Goal: Task Accomplishment & Management: Manage account settings

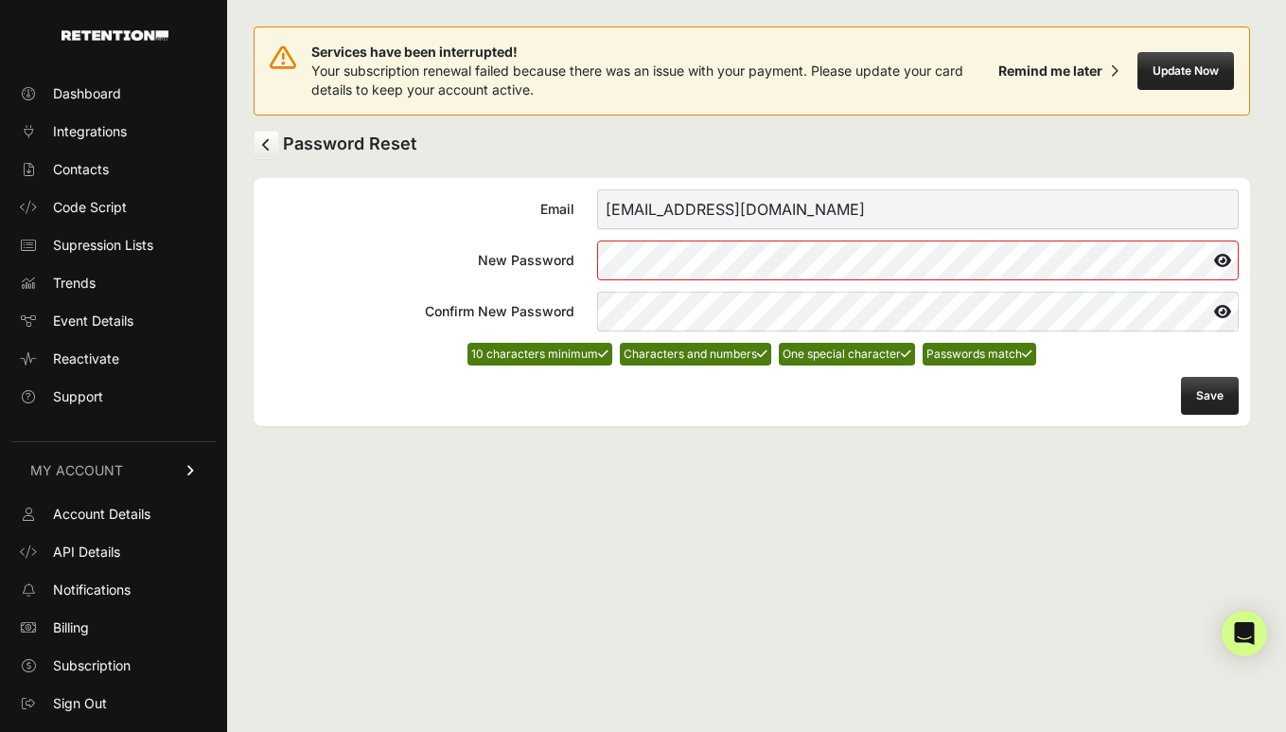
click at [1215, 397] on button "Save" at bounding box center [1210, 396] width 58 height 38
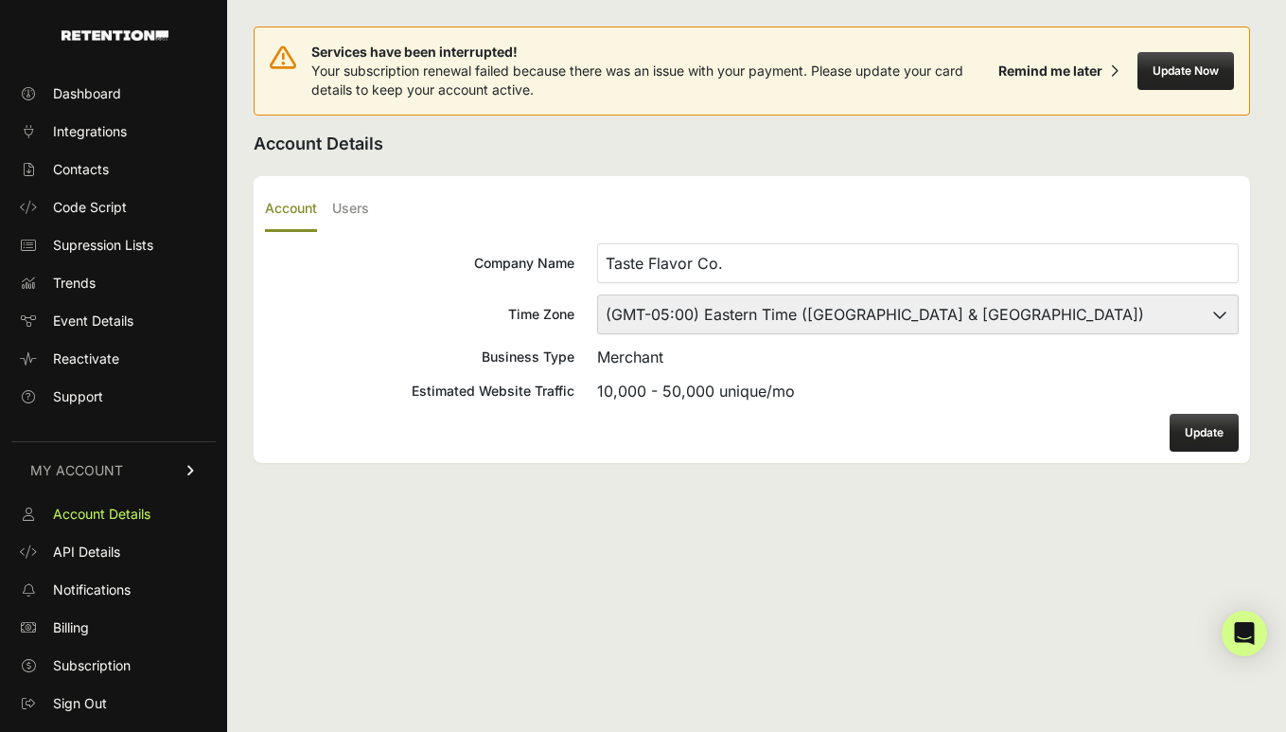
click at [733, 255] on input "Taste Flavor Co." at bounding box center [918, 263] width 642 height 40
click at [852, 260] on input "Taste Flavor Co." at bounding box center [918, 263] width 642 height 40
click at [348, 218] on label "Users" at bounding box center [350, 209] width 37 height 44
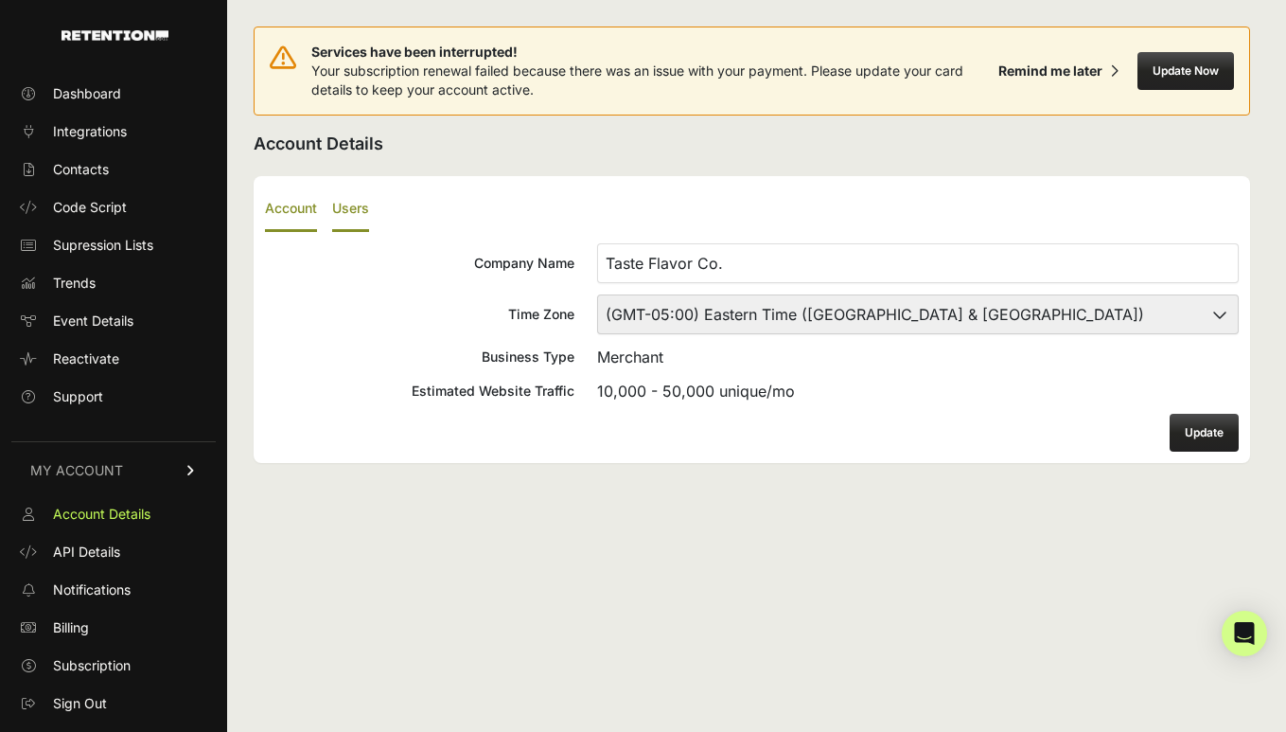
click at [0, 0] on input "Users" at bounding box center [0, 0] width 0 height 0
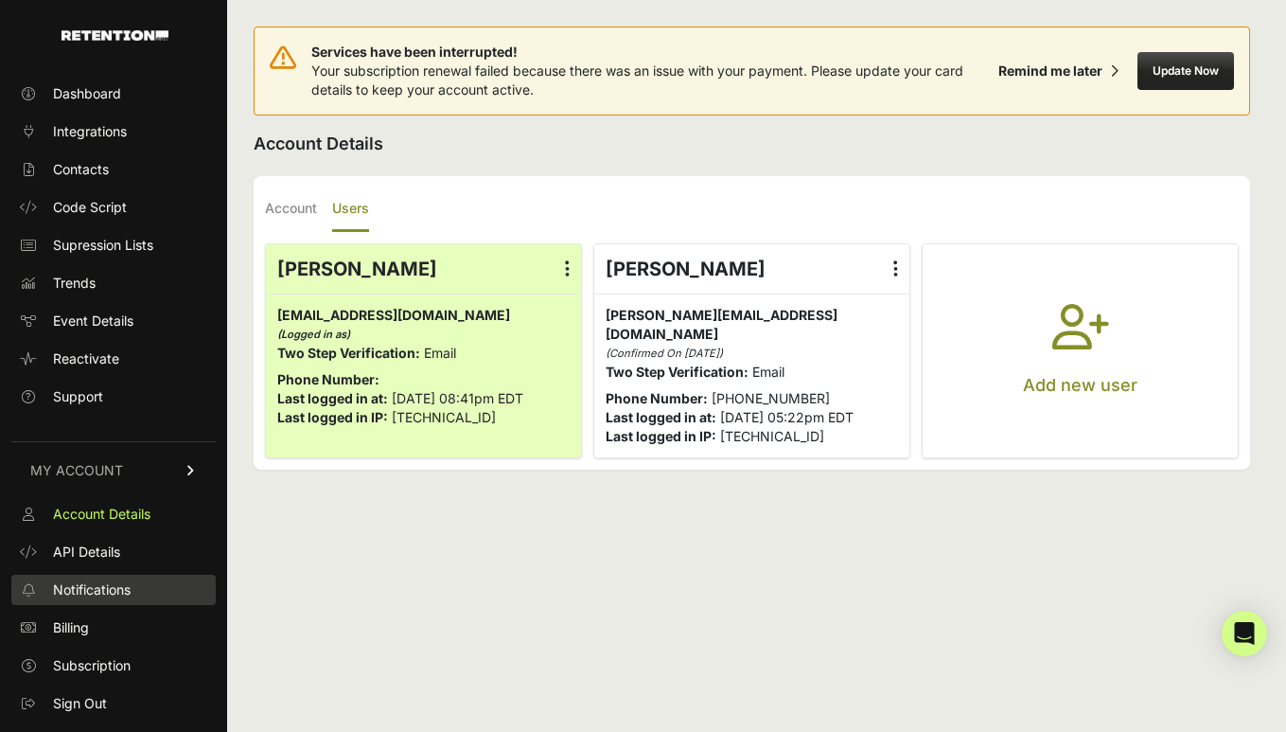
click at [100, 587] on span "Notifications" at bounding box center [92, 589] width 78 height 19
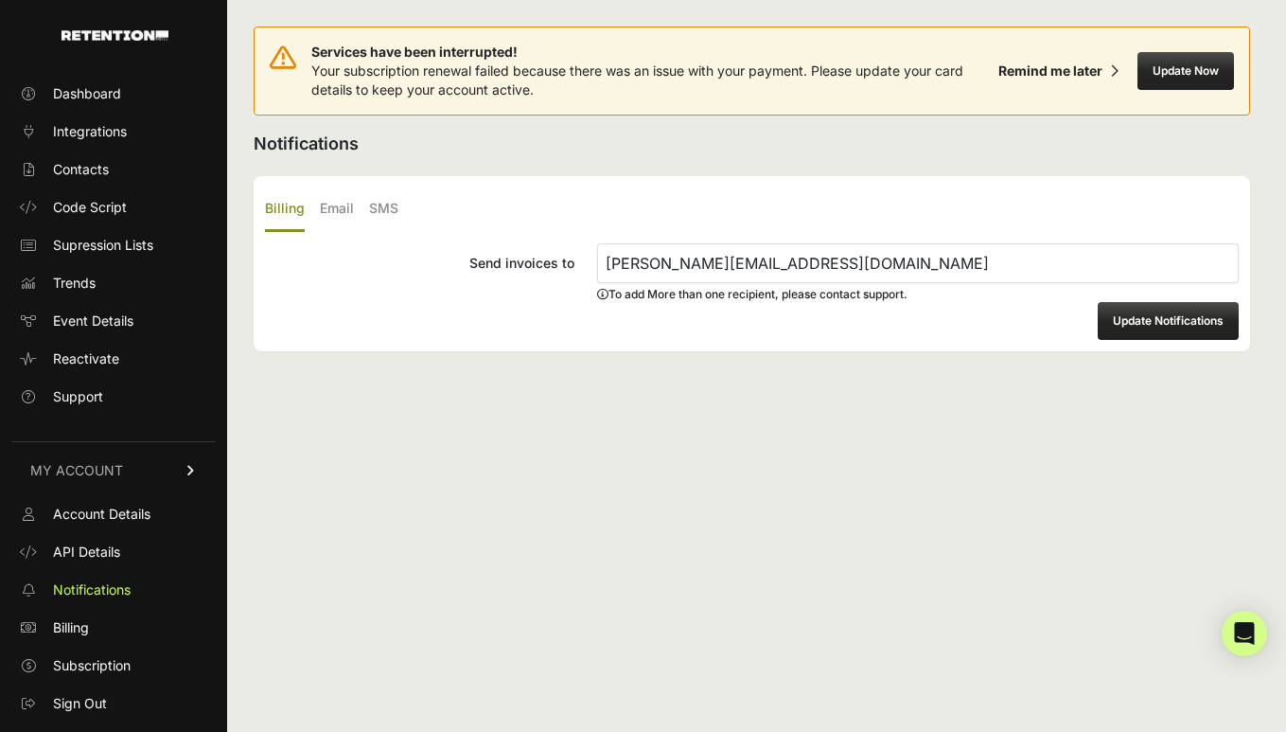
drag, startPoint x: 802, startPoint y: 266, endPoint x: 645, endPoint y: 266, distance: 157.1
click at [645, 266] on input "[PERSON_NAME][EMAIL_ADDRESS][DOMAIN_NAME]" at bounding box center [918, 263] width 642 height 40
click at [156, 509] on link "Account Details" at bounding box center [113, 514] width 204 height 30
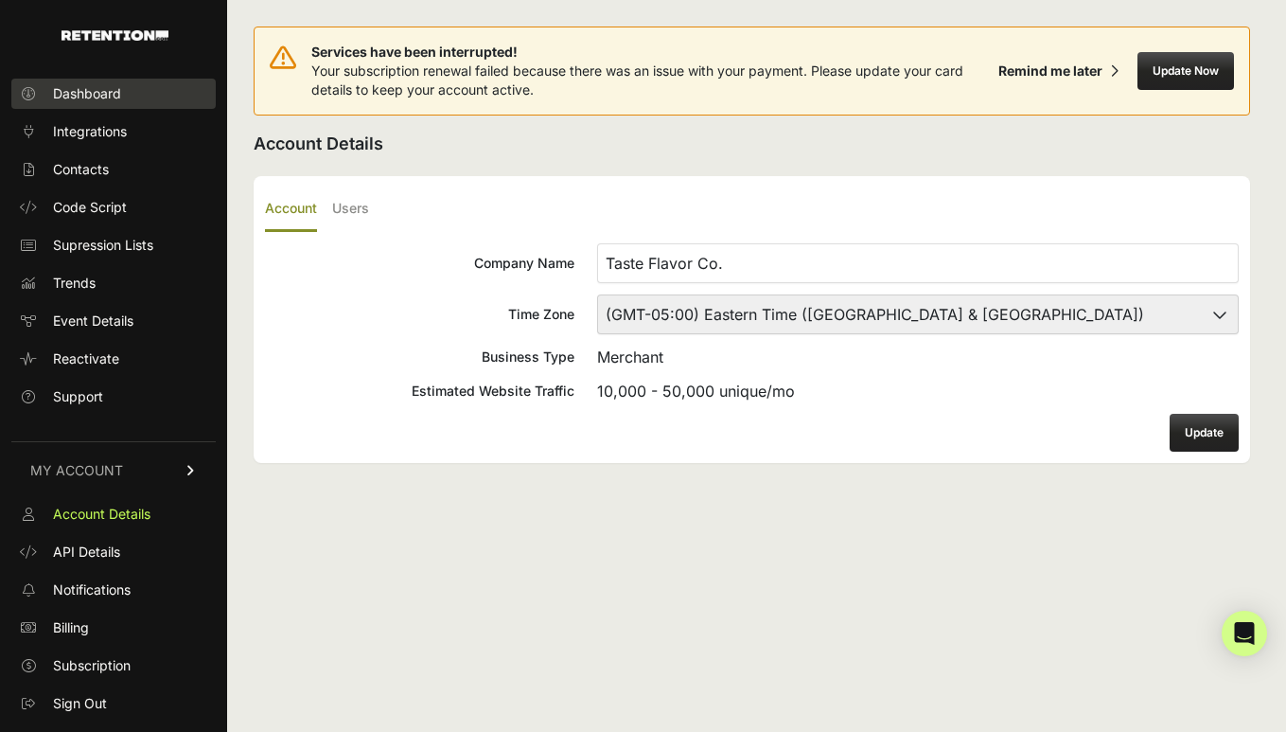
click at [123, 98] on link "Dashboard" at bounding box center [113, 94] width 204 height 30
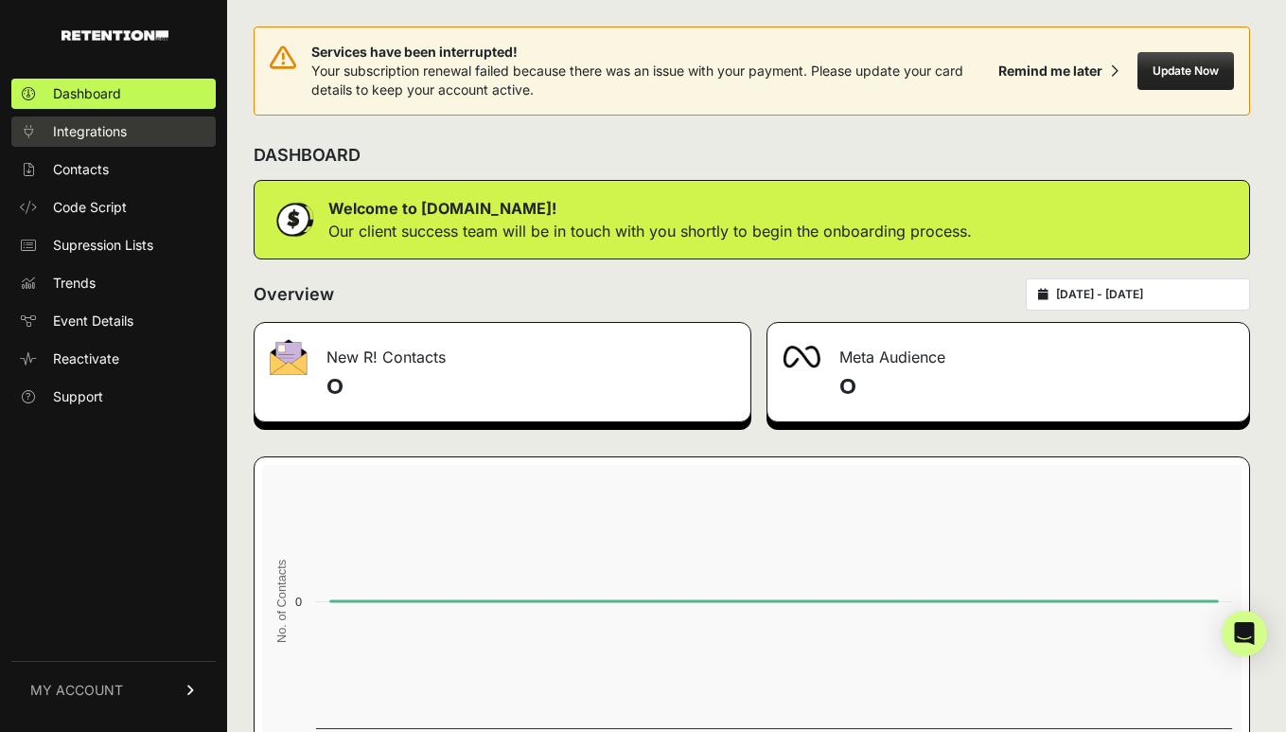
click at [122, 136] on span "Integrations" at bounding box center [90, 131] width 74 height 19
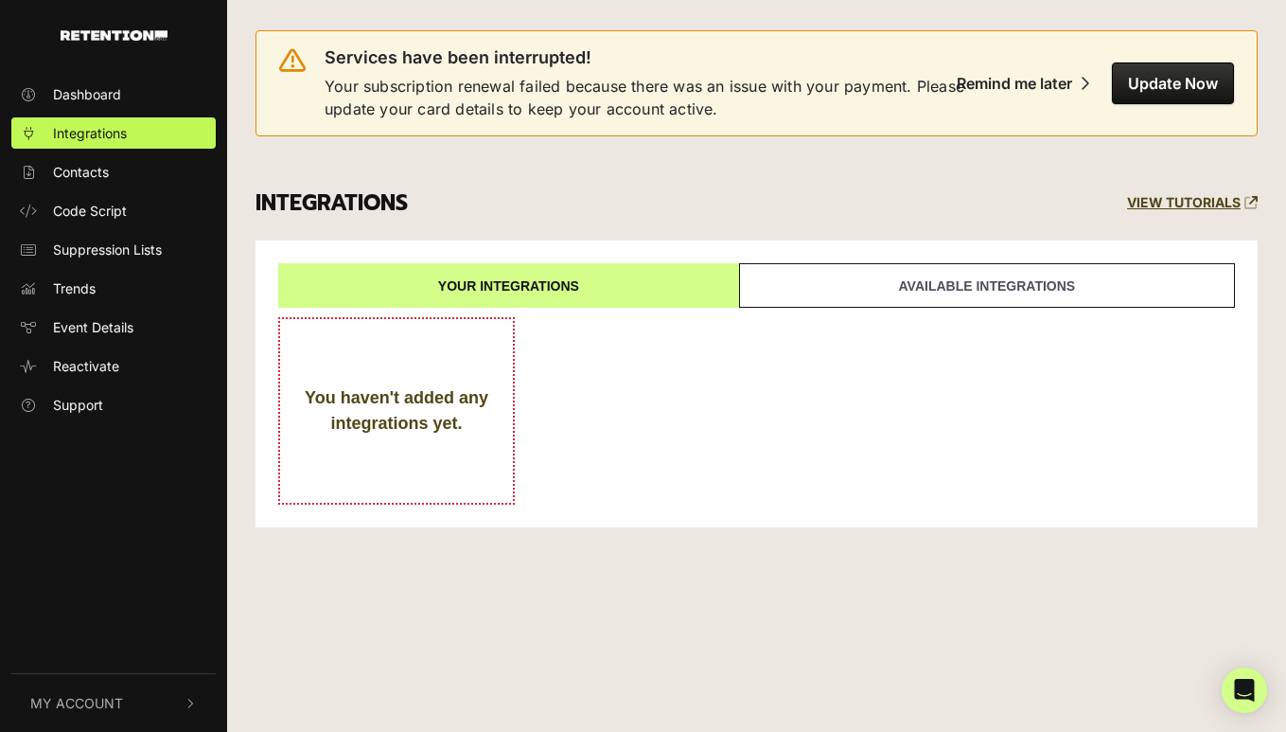
click at [158, 688] on button "My Account" at bounding box center [113, 703] width 204 height 58
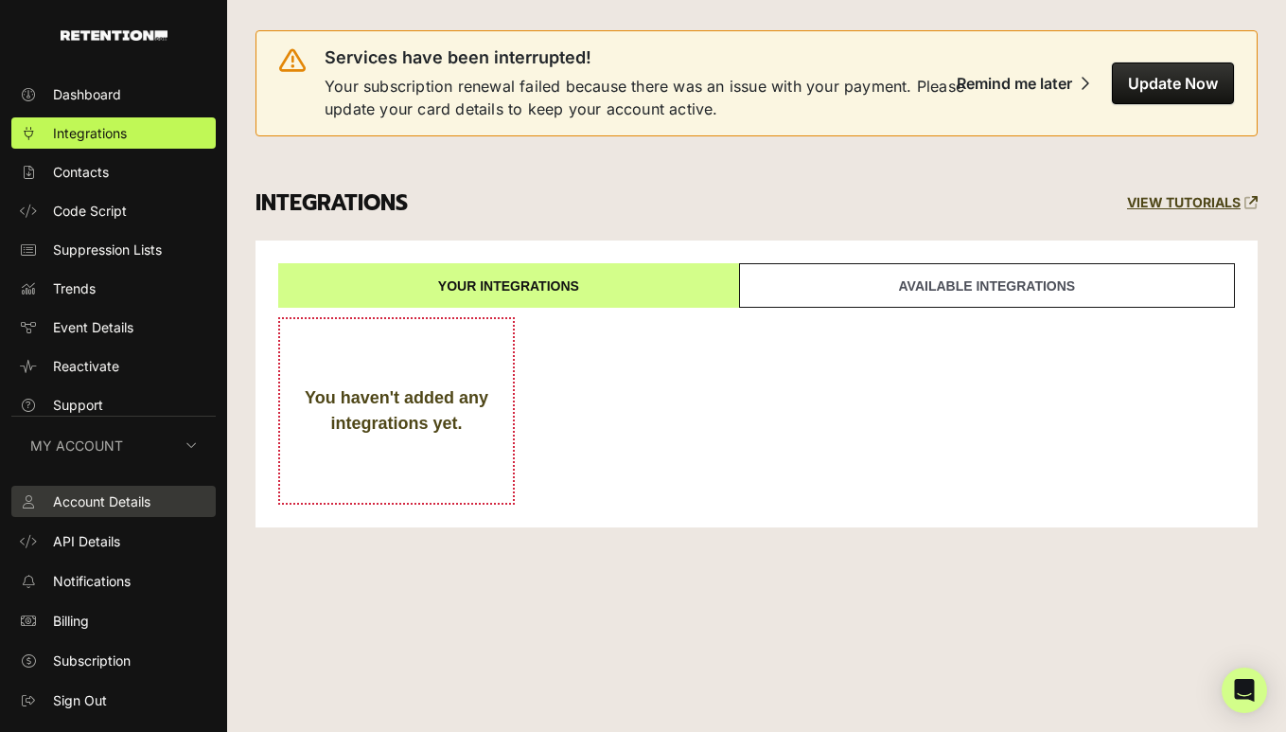
click at [133, 497] on span "Account Details" at bounding box center [101, 501] width 97 height 20
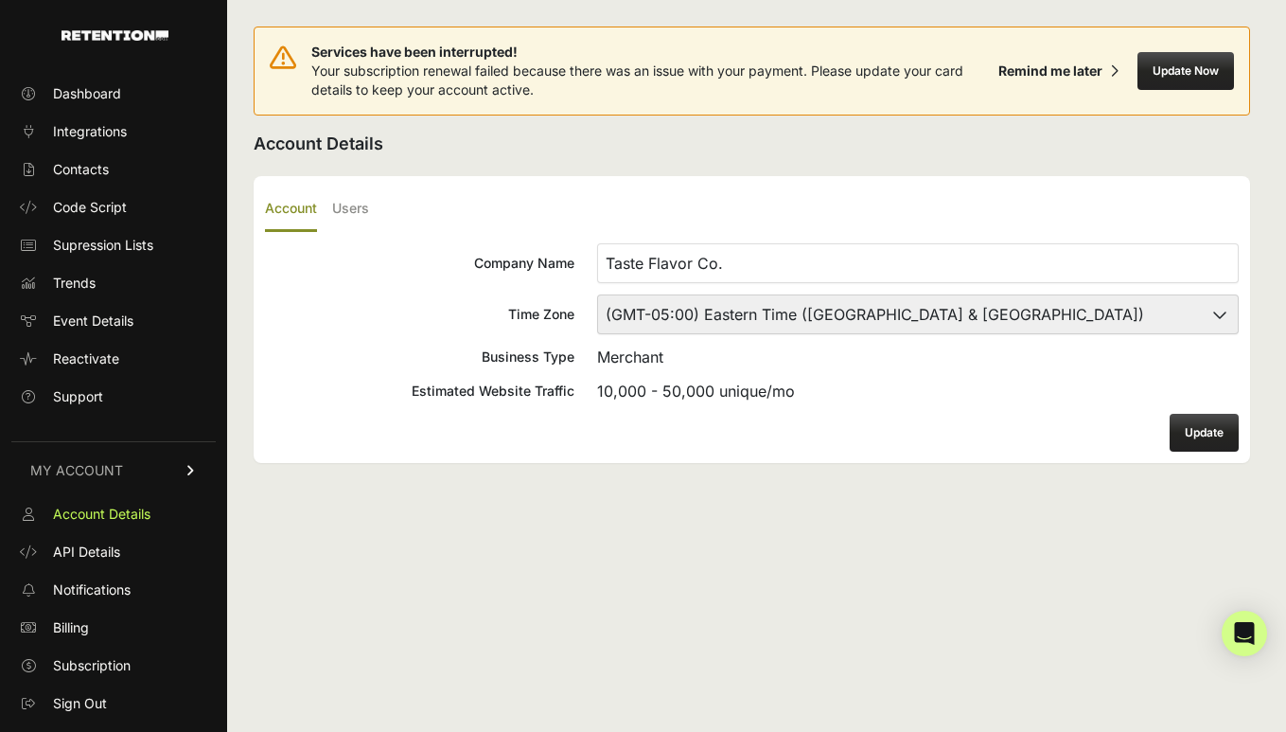
click at [325, 227] on ul "Account Users" at bounding box center [752, 209] width 974 height 44
click at [339, 205] on label "Users" at bounding box center [350, 209] width 37 height 44
click at [0, 0] on input "Users" at bounding box center [0, 0] width 0 height 0
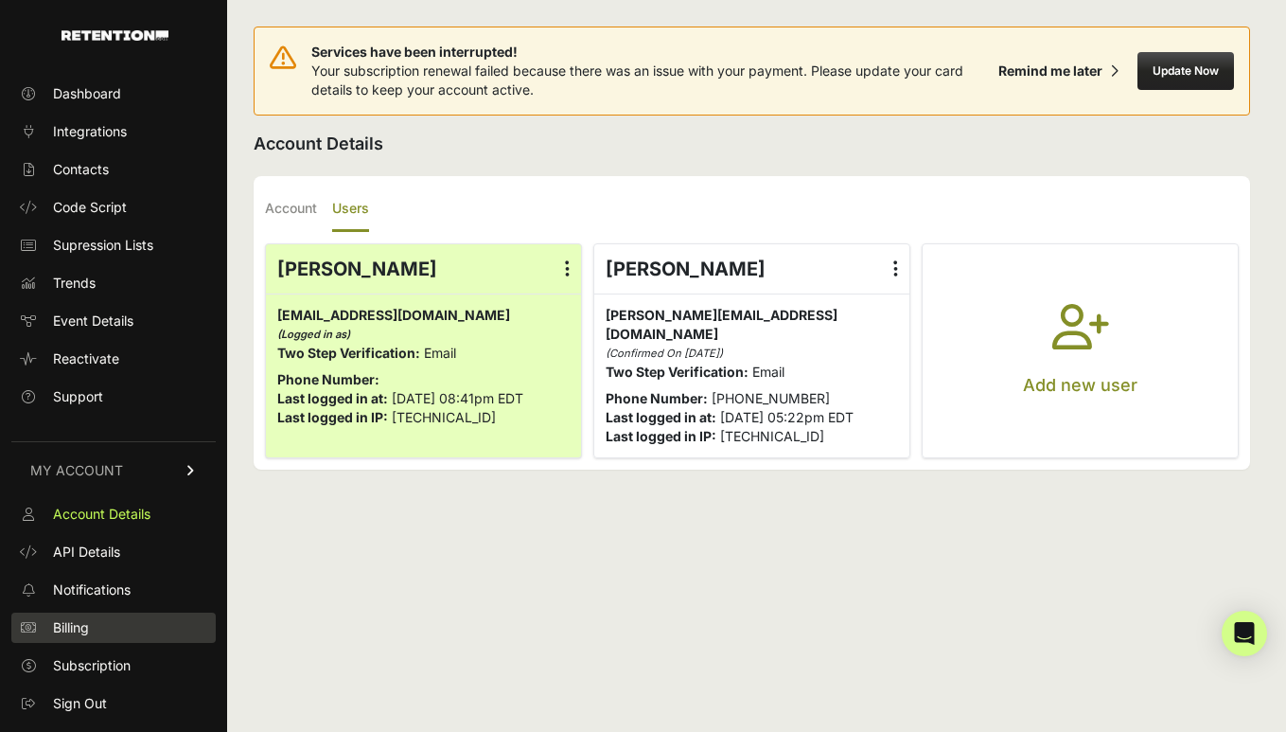
click at [101, 617] on link "Billing" at bounding box center [113, 627] width 204 height 30
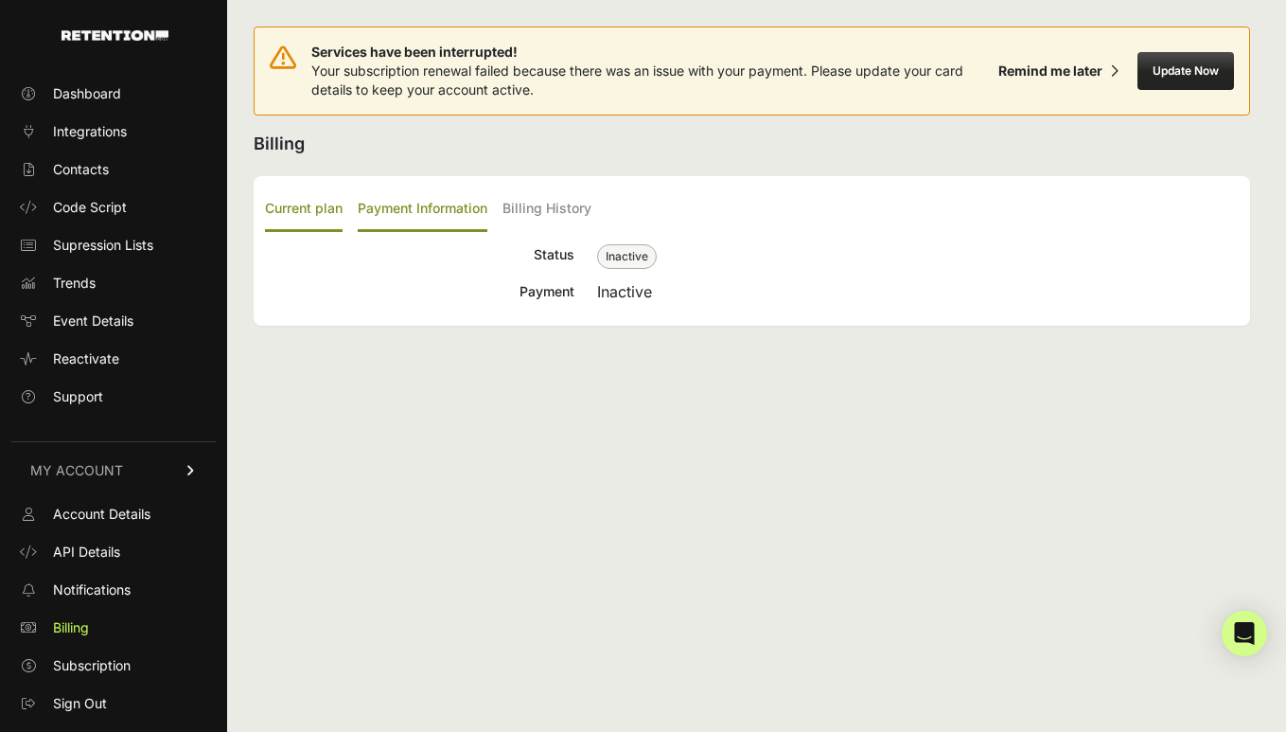
click at [438, 207] on label "Payment Information" at bounding box center [423, 209] width 130 height 44
click at [0, 0] on input "Payment Information" at bounding box center [0, 0] width 0 height 0
